Goal: Task Accomplishment & Management: Use online tool/utility

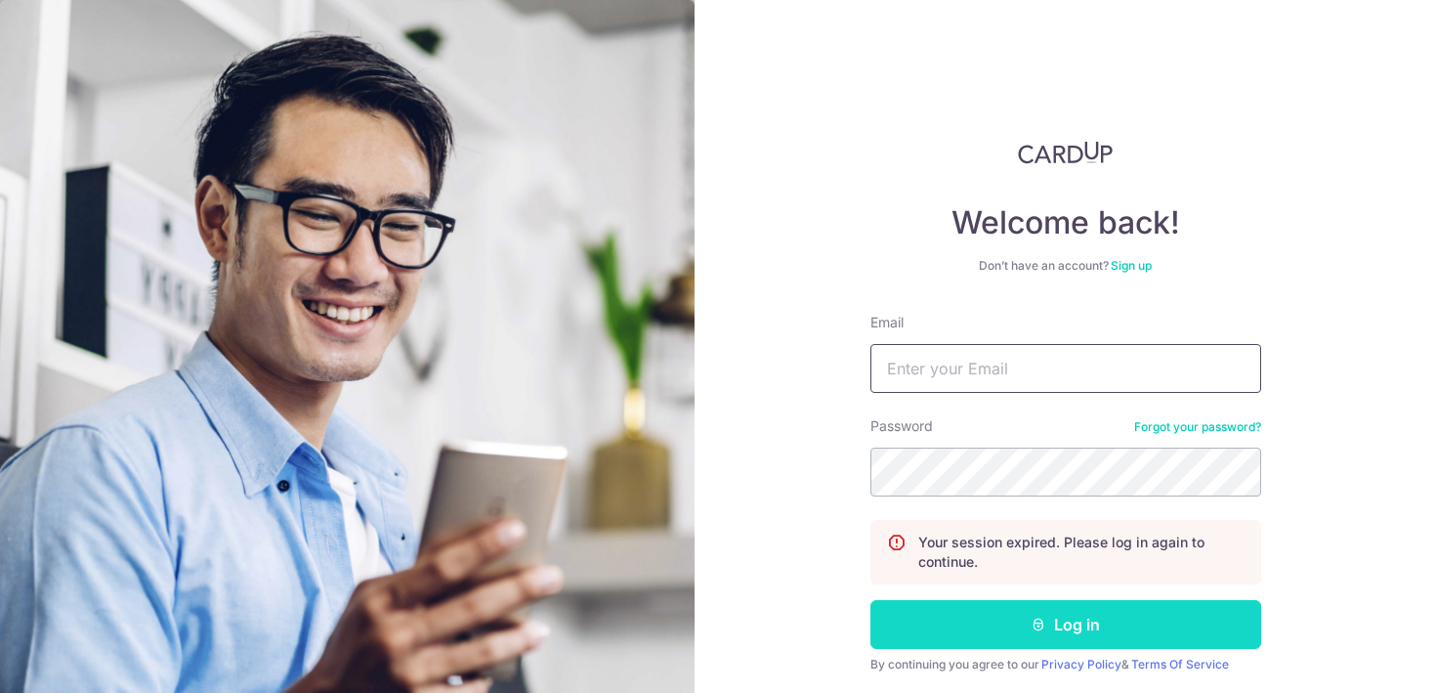
type input "[EMAIL_ADDRESS][DOMAIN_NAME]"
click at [1019, 632] on button "Log in" at bounding box center [1065, 624] width 391 height 49
click at [1013, 632] on button "Log in" at bounding box center [1065, 624] width 391 height 49
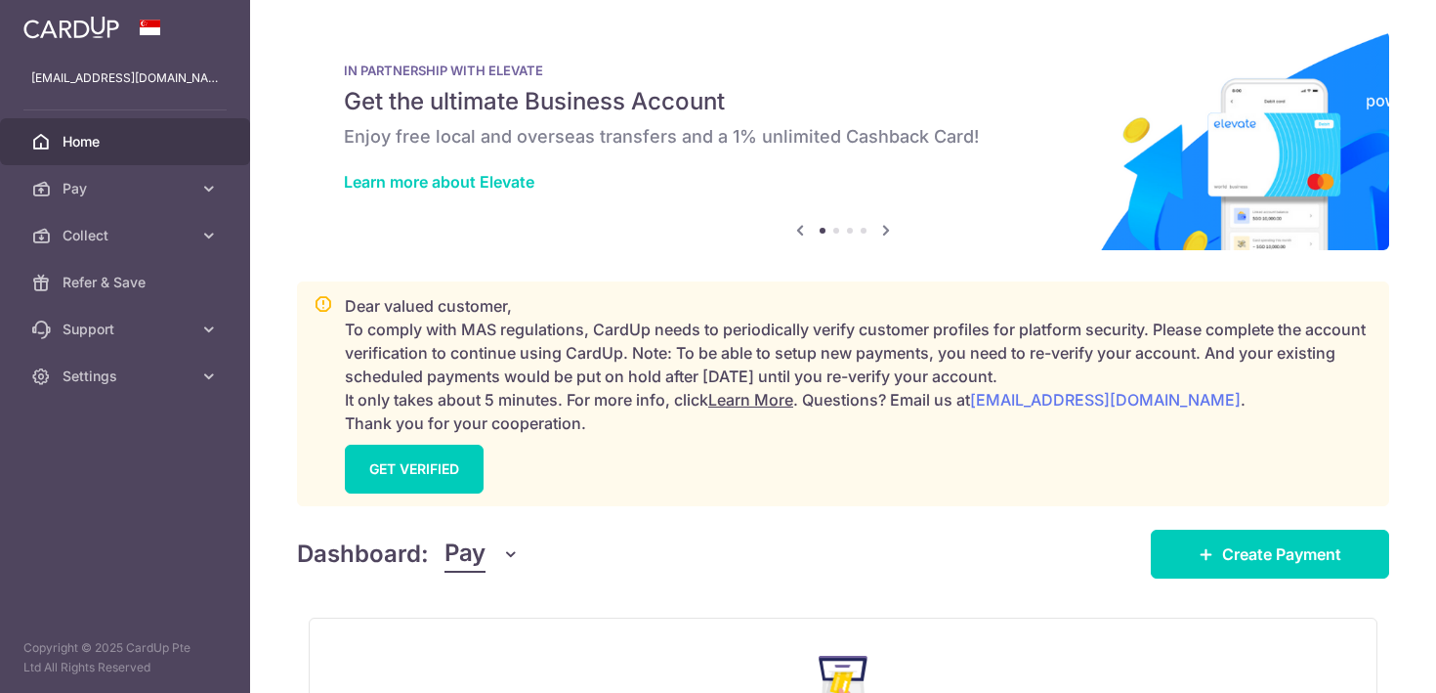
click at [474, 573] on div "Dashboard: Pay Pay Collect Download Report Create Payment" at bounding box center [843, 550] width 1092 height 57
click at [474, 562] on span "Pay" at bounding box center [465, 553] width 41 height 37
click at [500, 658] on link "Collect" at bounding box center [546, 655] width 203 height 47
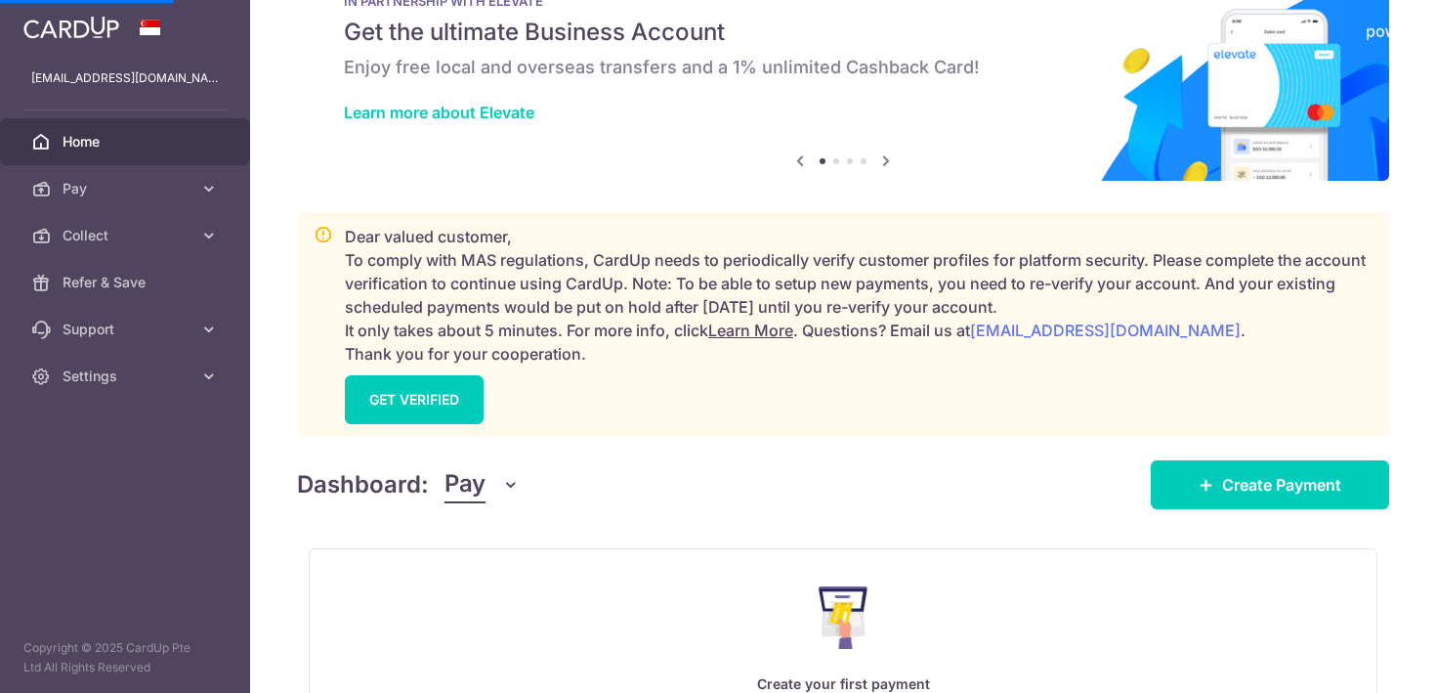
scroll to position [228, 0]
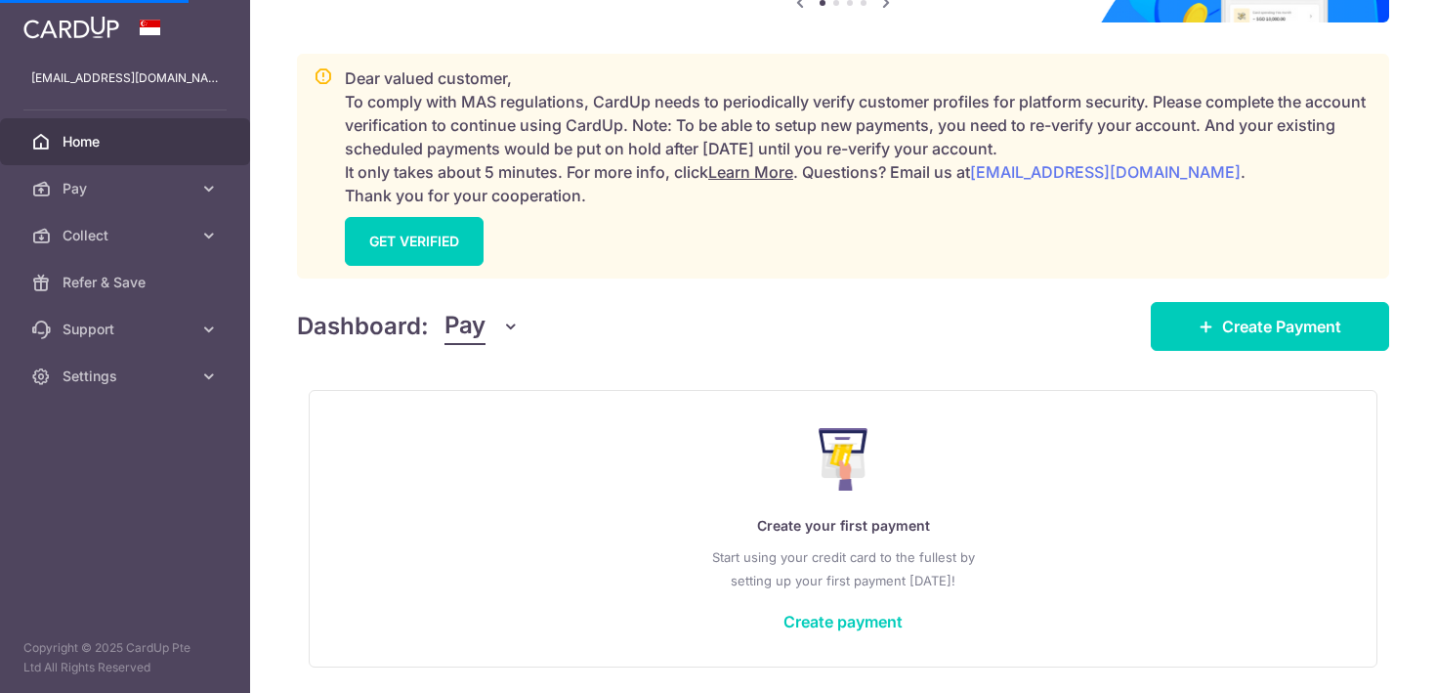
click at [445, 316] on span "Pay" at bounding box center [465, 326] width 41 height 37
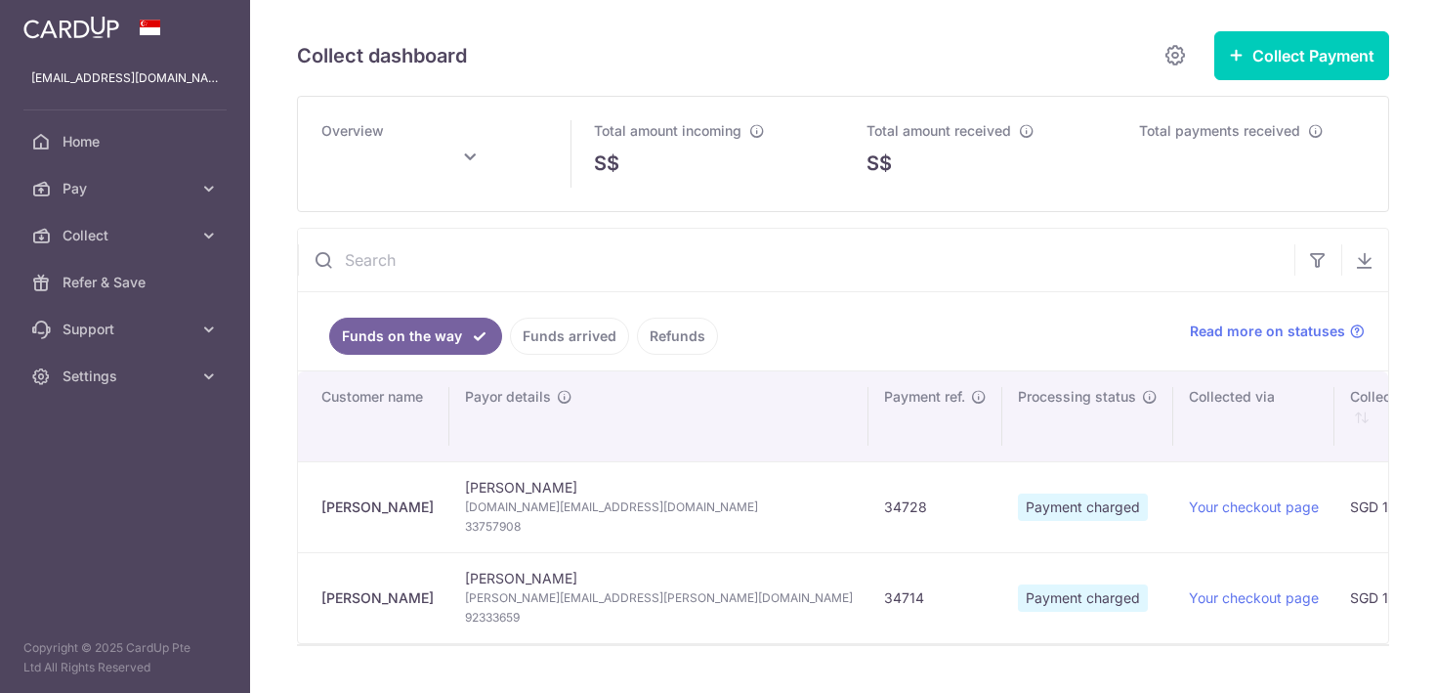
scroll to position [0, 0]
type input "August 2025"
